Goal: Transaction & Acquisition: Purchase product/service

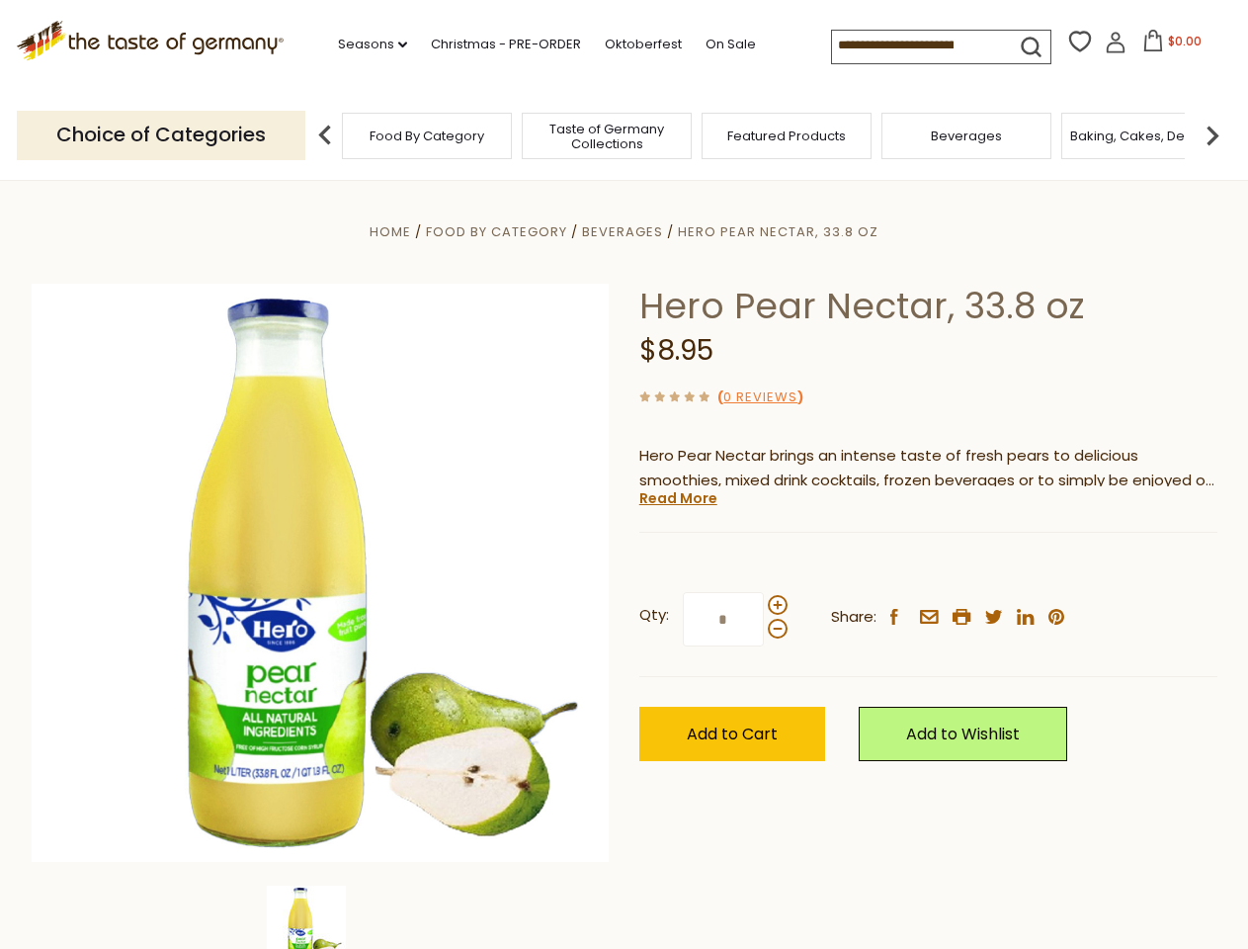
click at [624, 474] on div "Home Food By Category [GEOGRAPHIC_DATA] Hero Pear Nectar, 33.8 oz Hero Pear Nec…" at bounding box center [624, 599] width 1215 height 761
click at [365, 44] on link "Seasons dropdown_arrow" at bounding box center [372, 45] width 69 height 22
click at [1168, 46] on span "$0.00" at bounding box center [1185, 41] width 34 height 17
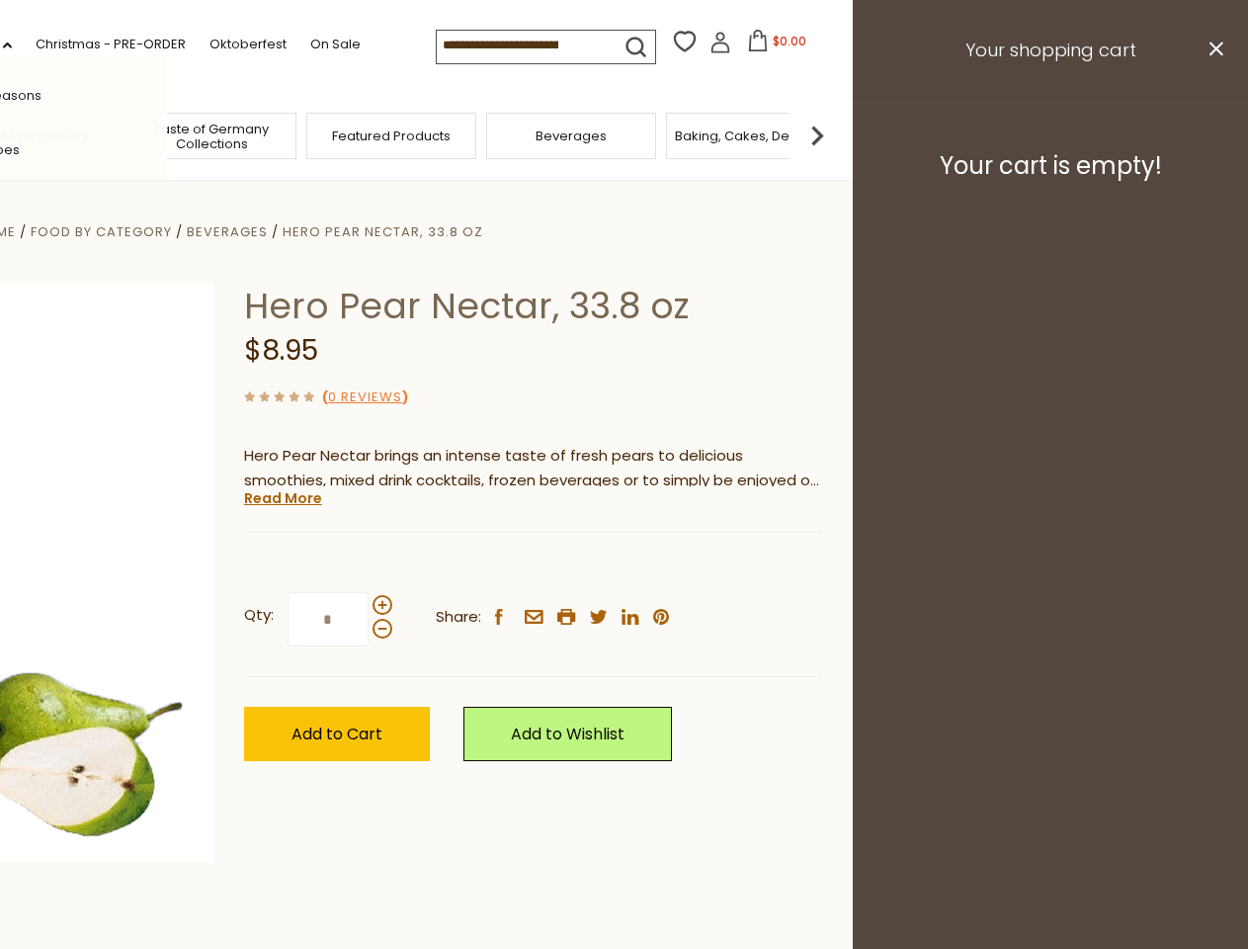
click at [325, 134] on header "Free Shipping Starts at $80.00. Varies by Region. Exclusions Apply. Click here …" at bounding box center [229, 90] width 1248 height 181
click at [1212, 134] on footer "Your cart is empty!" at bounding box center [1050, 165] width 395 height 127
click at [624, 564] on div "Qty: * Share: facebook email printer twitter linkedin pinterest" at bounding box center [533, 619] width 578 height 115
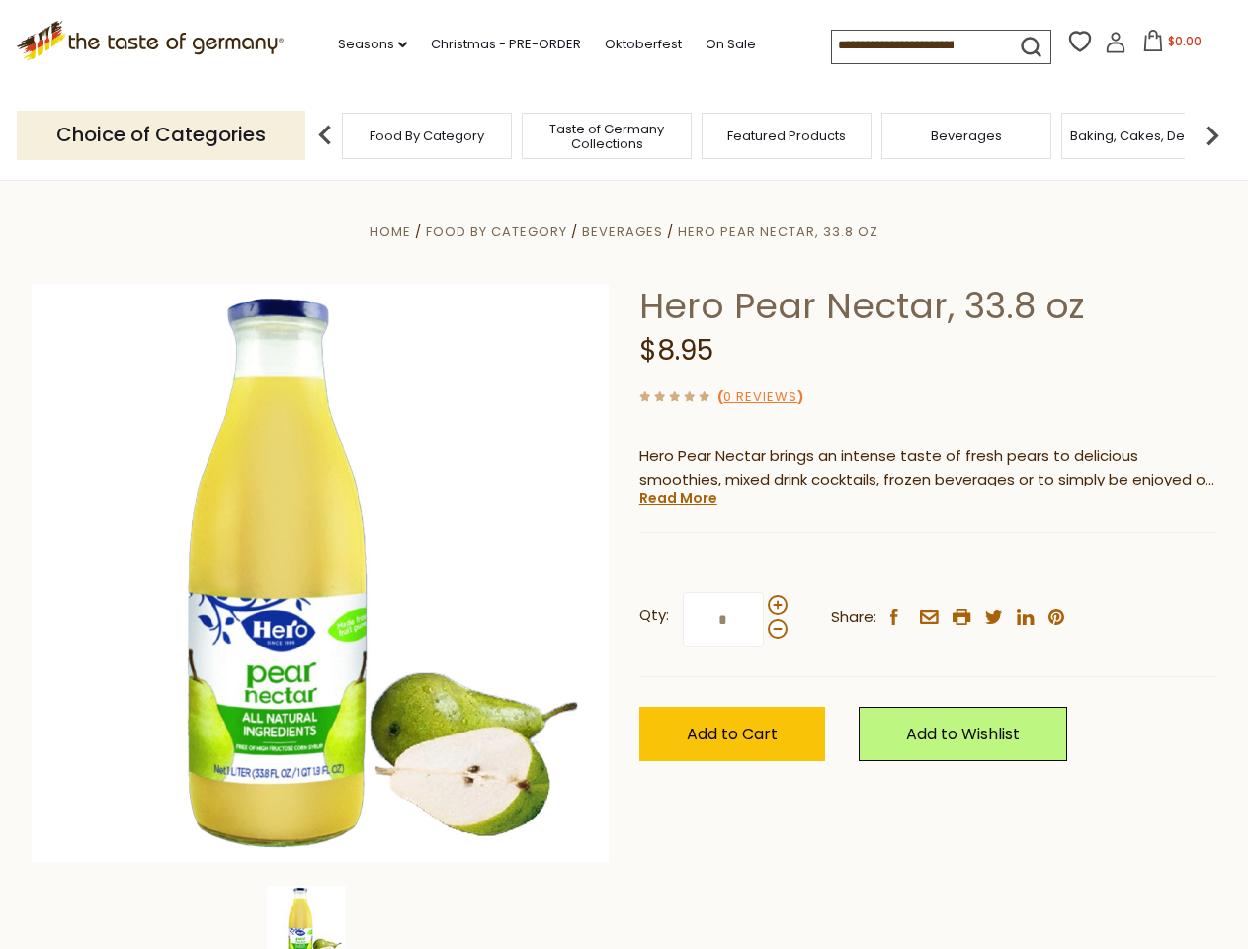
click at [320, 917] on div "Home Food By Category [GEOGRAPHIC_DATA] Hero Pear Nectar, 33.8 oz Hero Pear Nec…" at bounding box center [624, 599] width 1215 height 761
click at [320, 917] on img at bounding box center [306, 924] width 79 height 79
click at [677, 498] on link "Read More" at bounding box center [678, 498] width 78 height 20
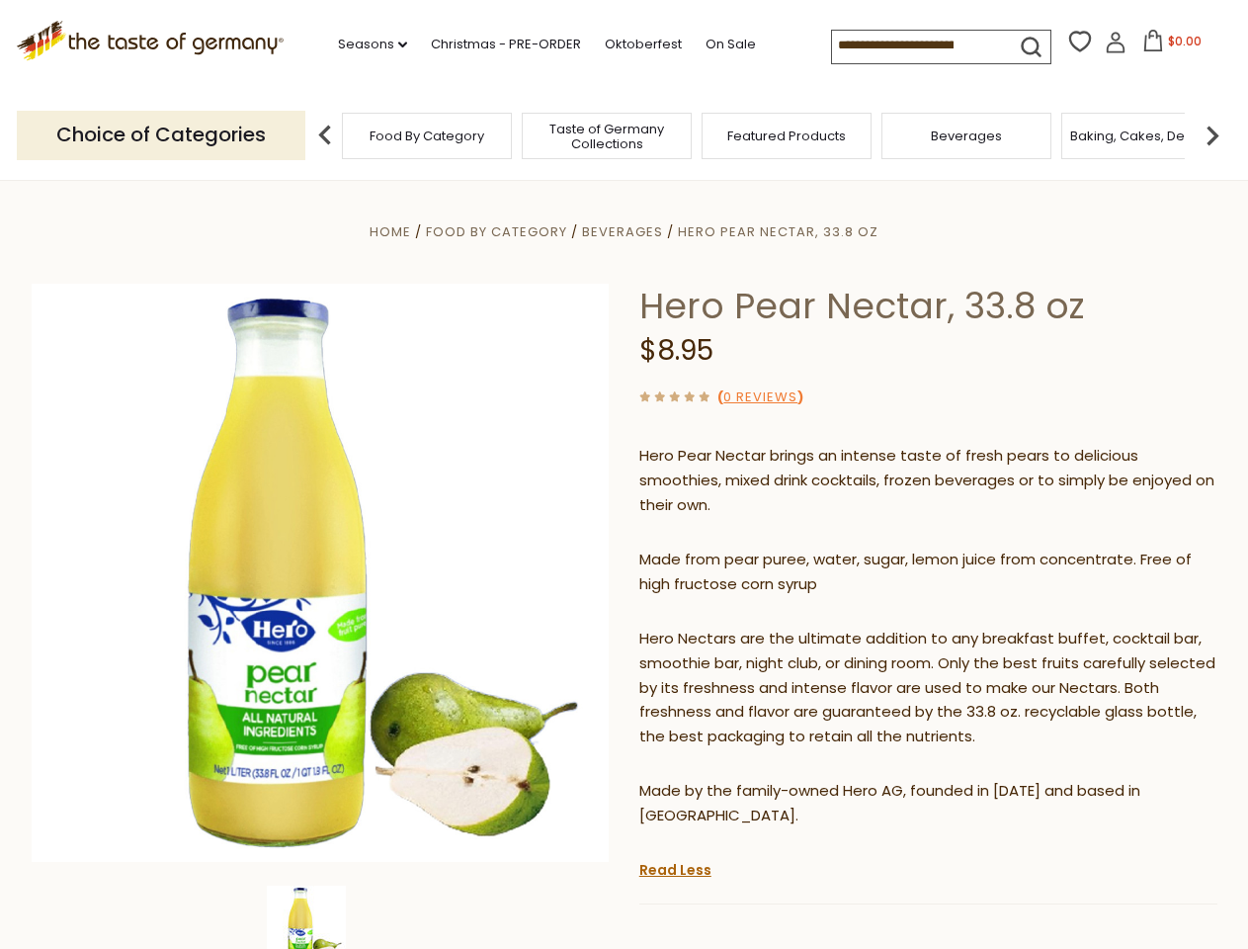
click at [777, 626] on p "Hero Nectars are the ultimate addition to any breakfast buffet, cocktail bar, s…" at bounding box center [928, 688] width 578 height 124
